Goal: Navigation & Orientation: Find specific page/section

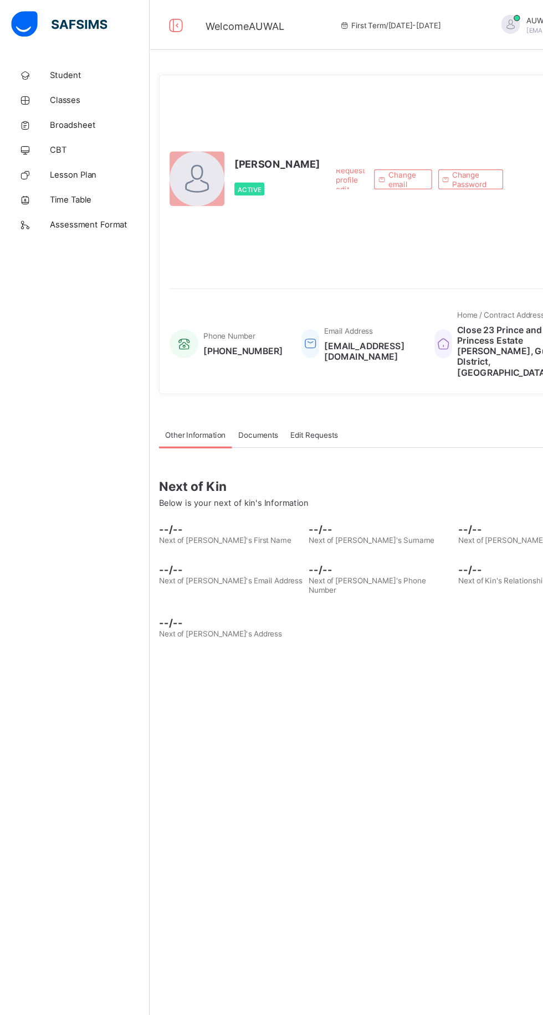
click at [98, 89] on span "Classes" at bounding box center [88, 88] width 89 height 9
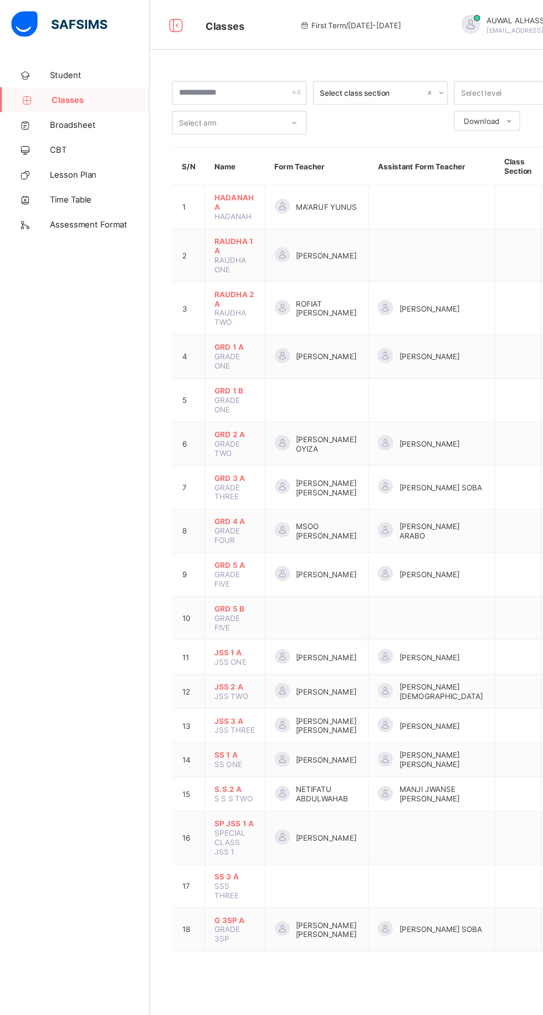
click at [211, 576] on span "JSS 1 A" at bounding box center [208, 580] width 37 height 8
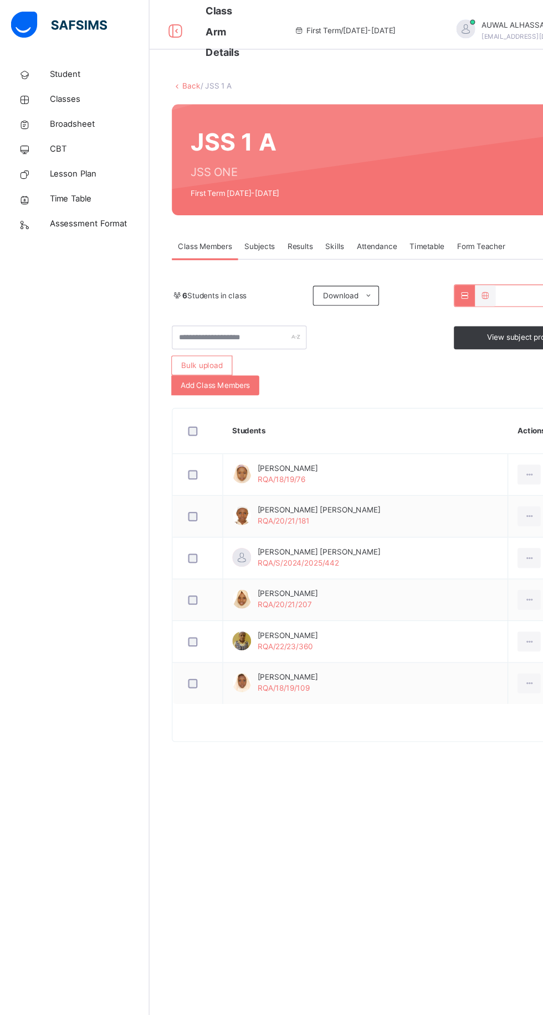
click at [217, 216] on div "Subjects" at bounding box center [231, 219] width 38 height 22
